Goal: Information Seeking & Learning: Learn about a topic

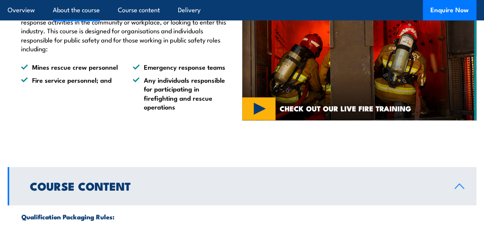
scroll to position [527, 0]
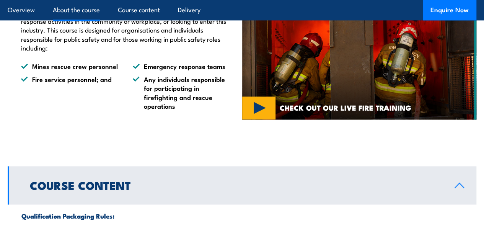
click at [258, 119] on img at bounding box center [359, 35] width 234 height 169
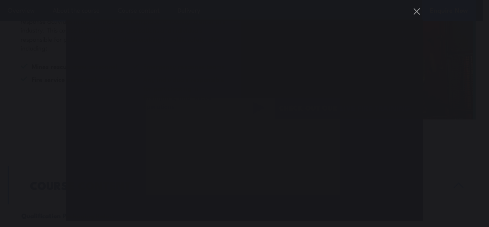
click at [414, 6] on button "You can close this modal content with the ESC key" at bounding box center [417, 11] width 13 height 13
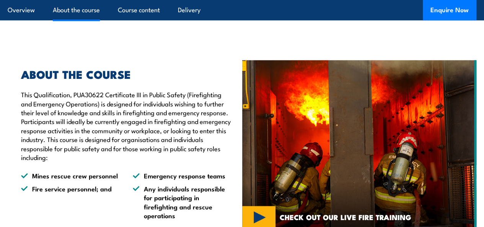
scroll to position [418, 0]
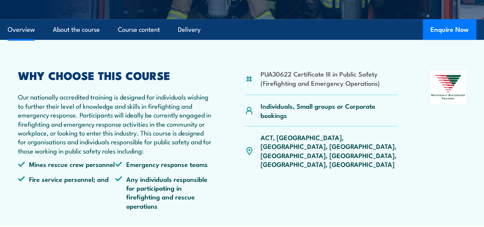
scroll to position [210, 0]
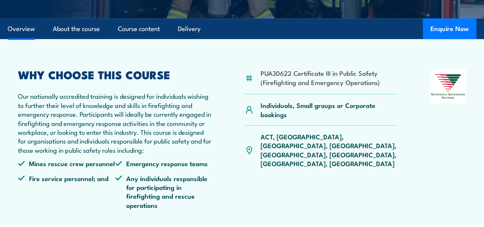
click at [175, 128] on p "Our nationally accredited training is designed for individuals wishing to furth…" at bounding box center [115, 122] width 194 height 63
click at [189, 191] on div "WHY CHOOSE THIS COURSE Our nationally accredited training is designed for indiv…" at bounding box center [115, 142] width 194 height 146
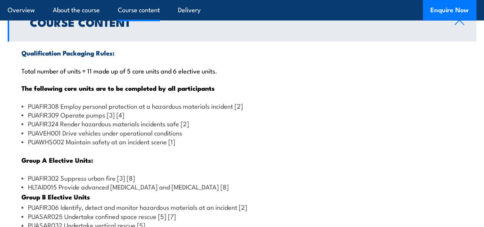
scroll to position [692, 0]
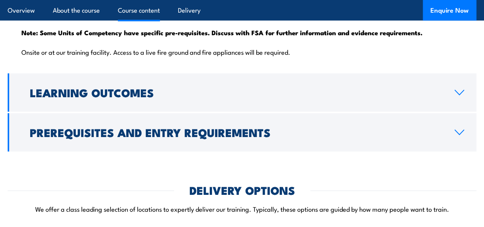
click at [198, 112] on link "Learning Outcomes" at bounding box center [242, 92] width 468 height 38
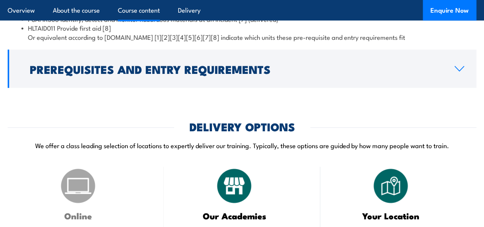
click at [196, 74] on h2 "Prerequisites and Entry Requirements" at bounding box center [236, 69] width 412 height 10
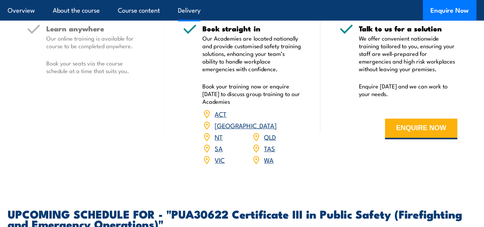
scroll to position [1141, 0]
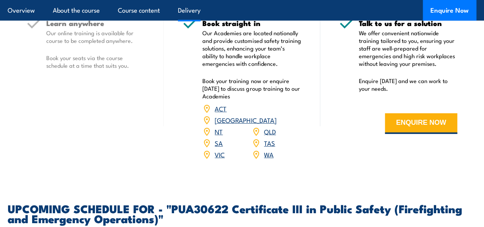
click at [217, 159] on link "VIC" at bounding box center [219, 153] width 10 height 9
